Goal: Information Seeking & Learning: Learn about a topic

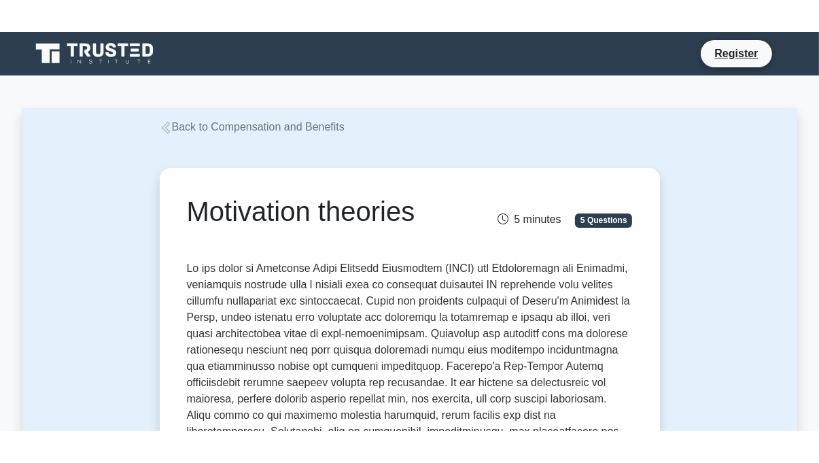
scroll to position [11, 0]
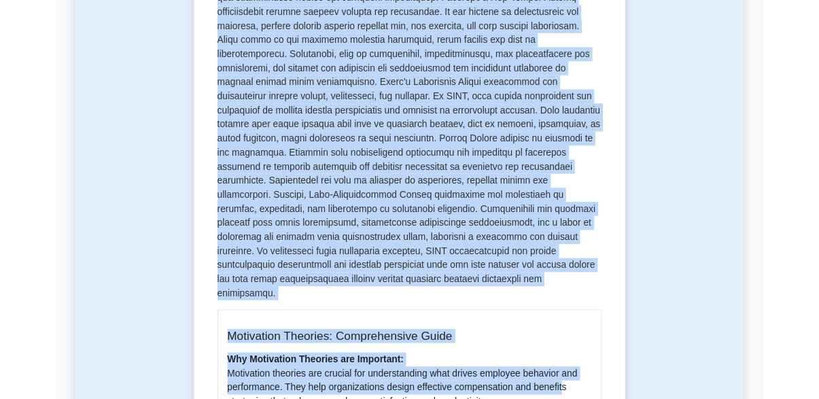
scroll to position [342, 0]
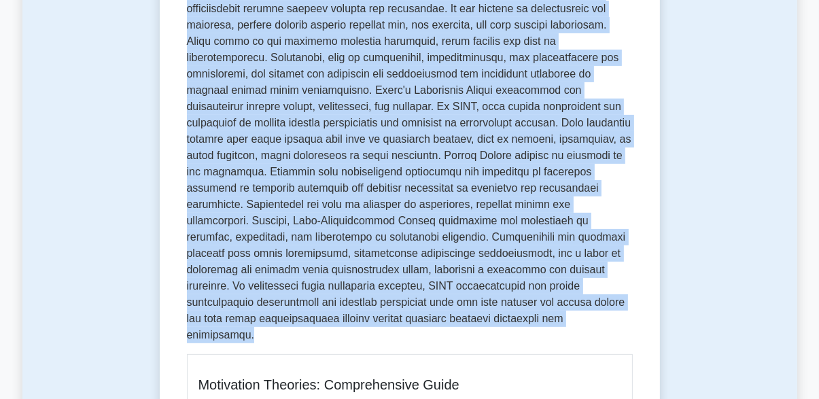
copy p "In the realm of Strategic Human Resource Management (SHRM) and Compensation and…"
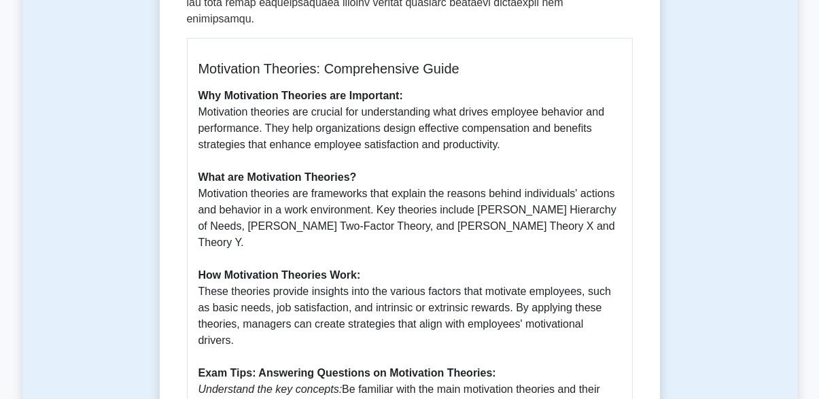
scroll to position [659, 0]
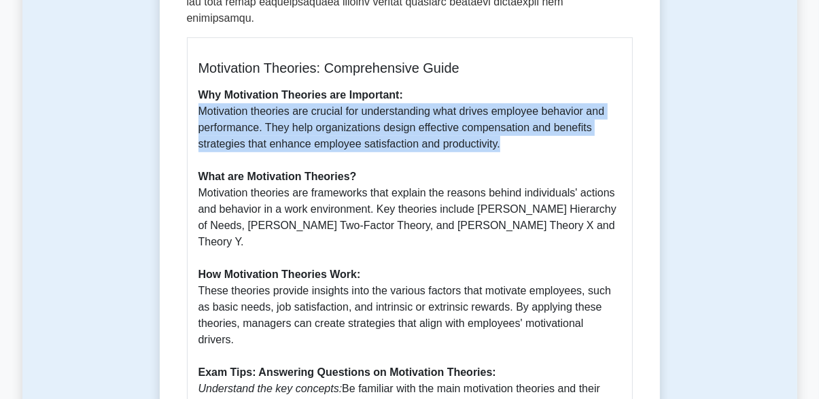
copy p "Motivation theories are crucial for understanding what drives employee behavior…"
click at [352, 220] on p "Why Motivation Theories are Important: Motivation theories are crucial for unde…" at bounding box center [409, 291] width 423 height 408
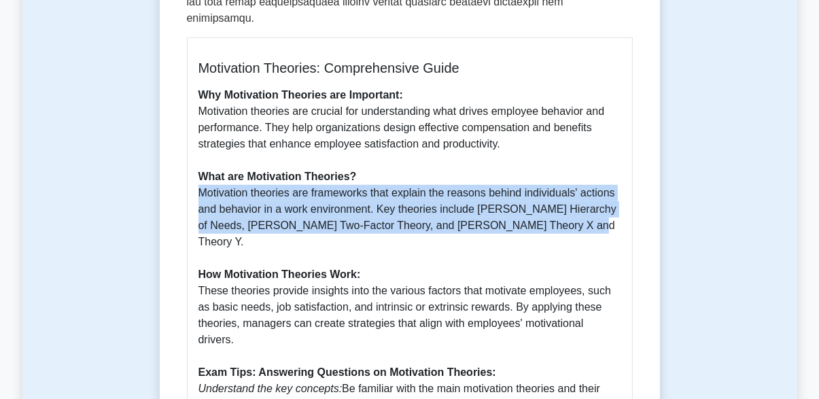
copy p "Motivation theories are frameworks that explain the reasons behind individuals'…"
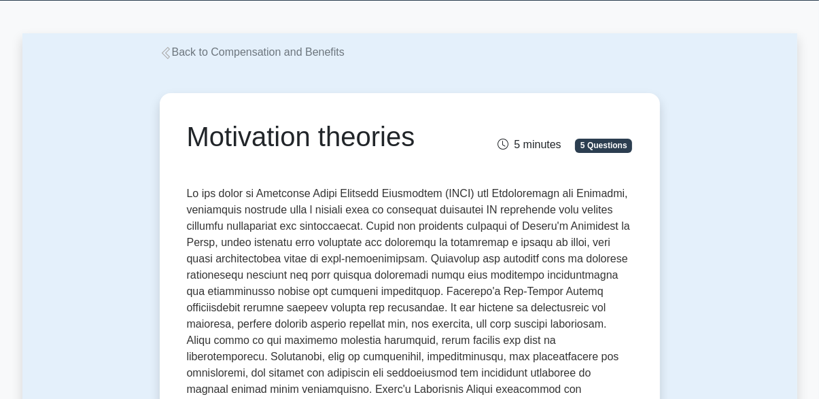
scroll to position [0, 0]
